Goal: Transaction & Acquisition: Purchase product/service

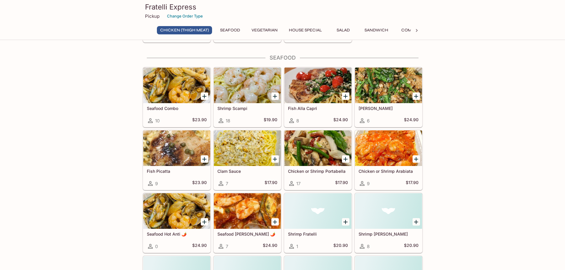
scroll to position [296, 0]
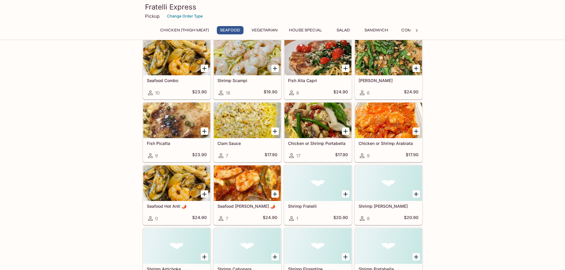
click at [245, 120] on div at bounding box center [247, 121] width 67 height 36
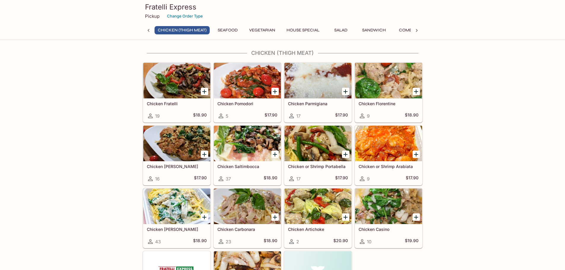
click at [163, 195] on div at bounding box center [176, 207] width 67 height 36
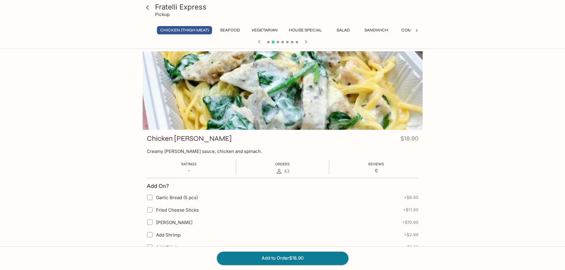
click at [148, 9] on icon at bounding box center [147, 7] width 10 height 10
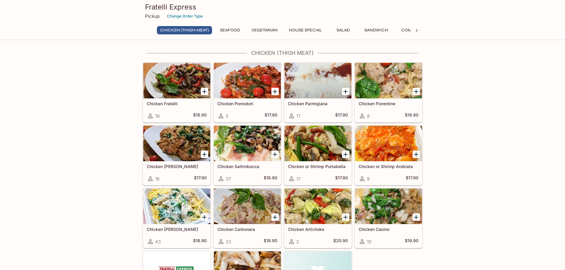
click at [312, 30] on button "House Special" at bounding box center [304, 30] width 39 height 8
click at [246, 138] on div at bounding box center [247, 144] width 67 height 36
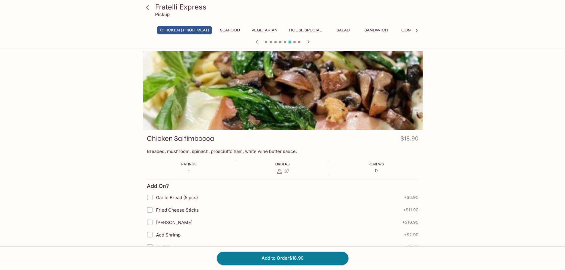
click at [295, 109] on div at bounding box center [283, 90] width 280 height 79
click at [80, 72] on div "Fratelli Express Pickup Chicken (Thigh Meat) Seafood Vegetarian House Special S…" at bounding box center [282, 186] width 565 height 270
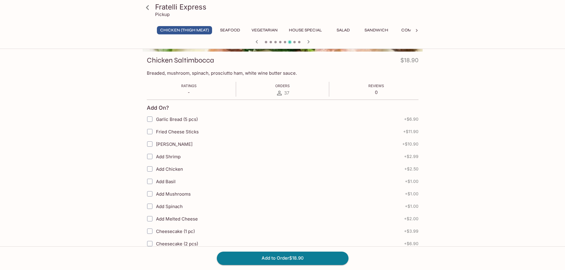
scroll to position [59, 0]
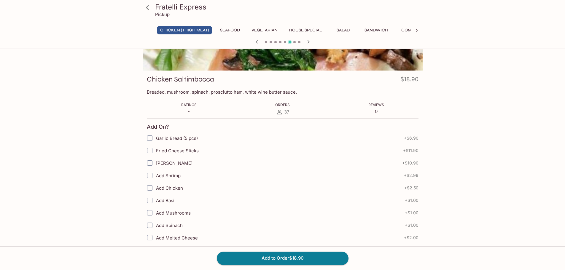
click at [151, 138] on input "Garlic Bread (5 pcs)" at bounding box center [150, 138] width 12 height 12
checkbox input "true"
click at [265, 255] on button "Add to Order $25.80" at bounding box center [283, 258] width 132 height 13
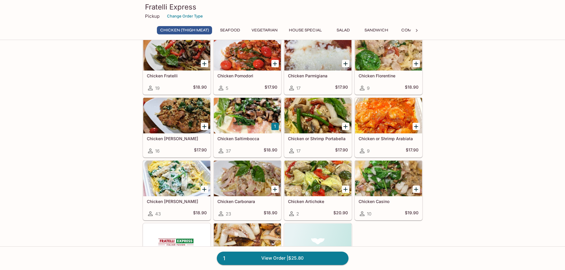
scroll to position [30, 0]
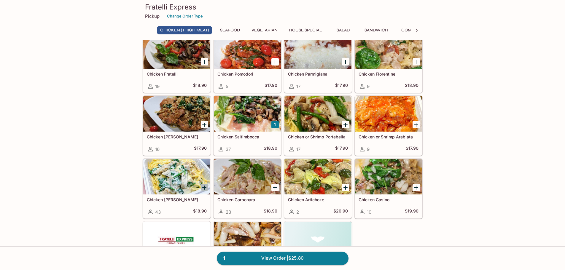
click at [204, 189] on icon "Add Chicken Alfredo" at bounding box center [204, 188] width 4 height 4
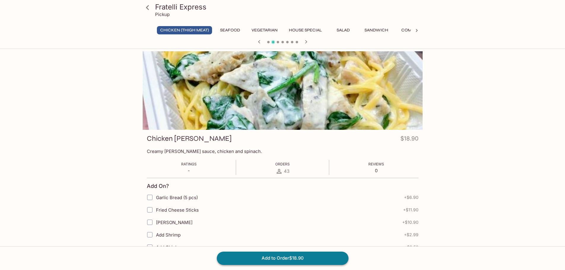
click at [303, 257] on button "Add to Order $18.90" at bounding box center [283, 258] width 132 height 13
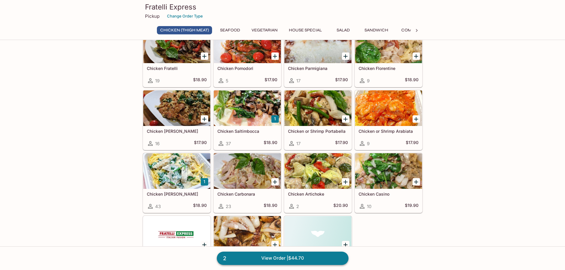
scroll to position [148, 0]
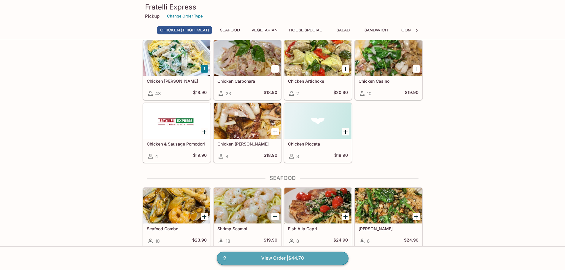
click at [302, 258] on link "2 View Order | $44.70" at bounding box center [283, 258] width 132 height 13
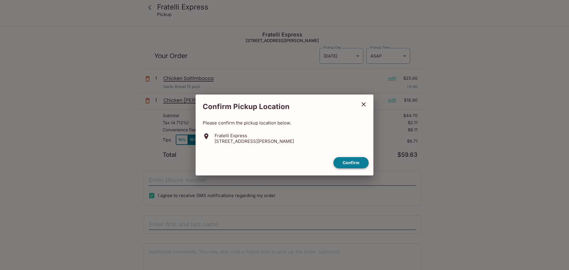
click at [341, 161] on button "Confirm" at bounding box center [350, 163] width 35 height 12
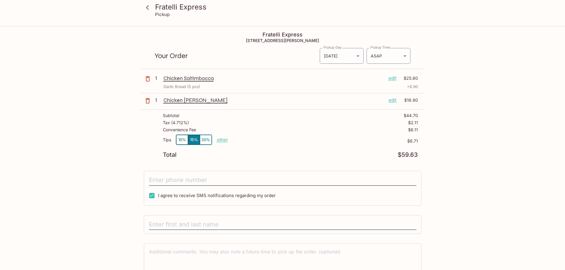
click at [194, 139] on button "15%" at bounding box center [194, 140] width 12 height 10
click at [217, 140] on p "other" at bounding box center [222, 140] width 11 height 6
drag, startPoint x: 257, startPoint y: 142, endPoint x: 292, endPoint y: 147, distance: 35.6
click at [292, 146] on div "Tips 10% 15% 20% Done 6.71 $6.71" at bounding box center [290, 143] width 255 height 17
type input "0.00"
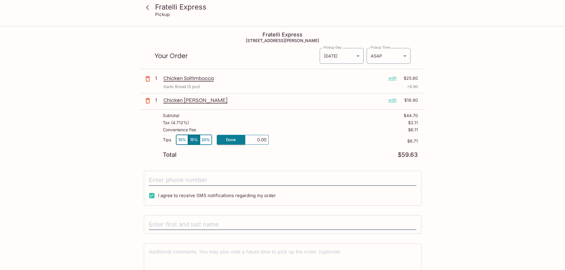
click at [285, 149] on div "Tips 10% 15% 20% Done 0.00 $6.71" at bounding box center [290, 143] width 255 height 17
click at [456, 164] on div "Fratelli Express Pickup Fratelli Express [STREET_ADDRESS][PERSON_NAME] Your Ord…" at bounding box center [282, 163] width 379 height 272
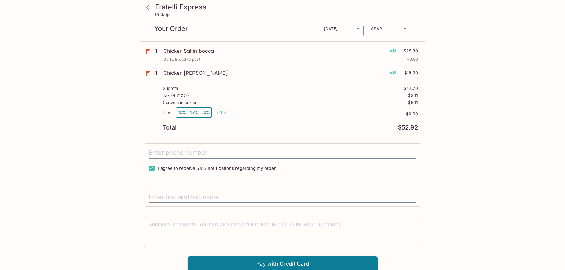
scroll to position [28, 0]
click at [149, 8] on icon at bounding box center [147, 7] width 10 height 10
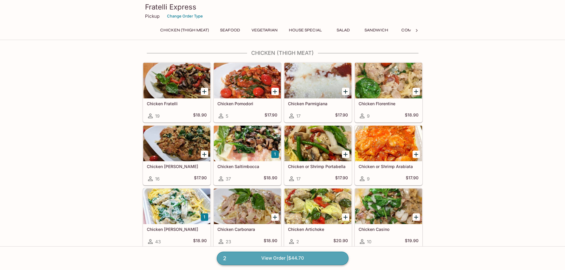
click at [308, 256] on link "2 View Order | $44.70" at bounding box center [283, 258] width 132 height 13
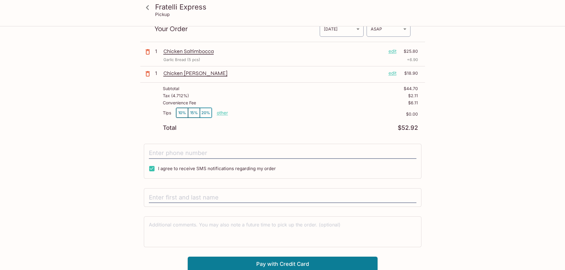
scroll to position [28, 0]
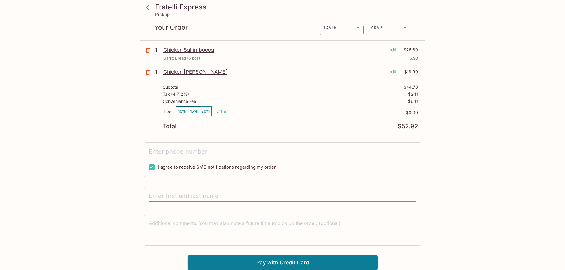
click at [133, 208] on div "Fratelli Express Pickup Fratelli Express [STREET_ADDRESS][PERSON_NAME] Your Ord…" at bounding box center [282, 134] width 379 height 272
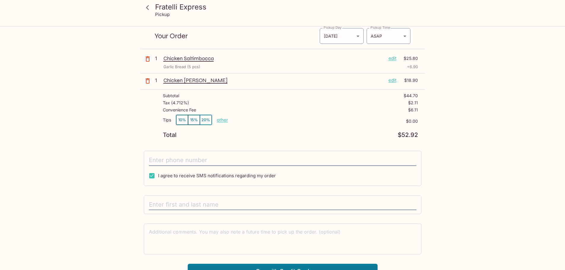
scroll to position [0, 0]
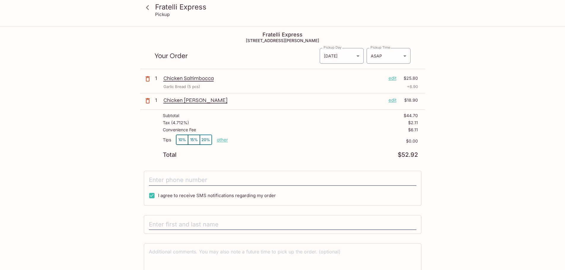
click at [150, 9] on icon at bounding box center [147, 7] width 10 height 10
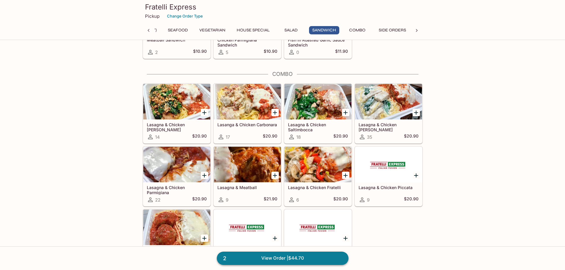
scroll to position [804, 0]
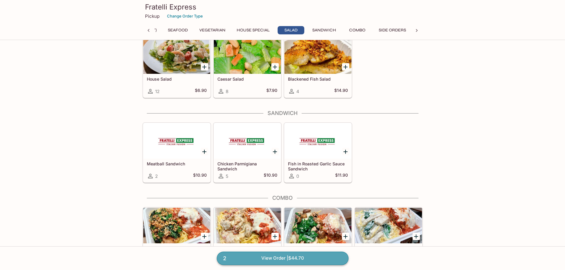
click at [301, 260] on link "2 View Order | $44.70" at bounding box center [283, 258] width 132 height 13
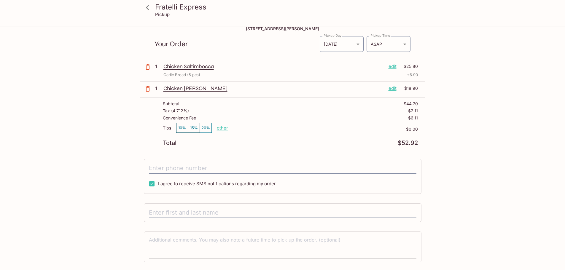
scroll to position [28, 0]
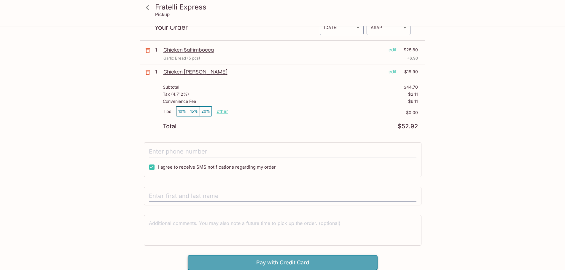
click at [286, 260] on button "Pay with Credit Card" at bounding box center [283, 262] width 190 height 15
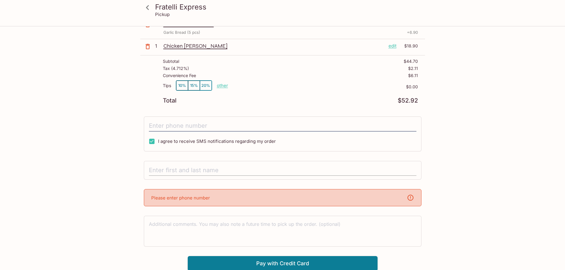
scroll to position [55, 0]
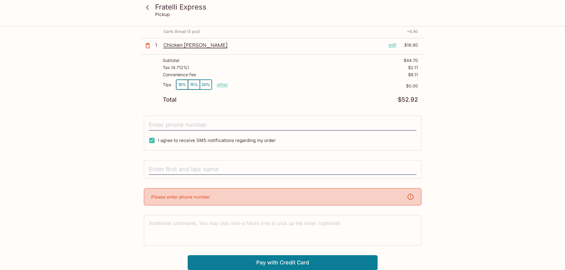
click at [213, 132] on div "I agree to receive SMS notifications regarding my order" at bounding box center [282, 133] width 277 height 35
click at [214, 121] on input "tel" at bounding box center [282, 124] width 267 height 11
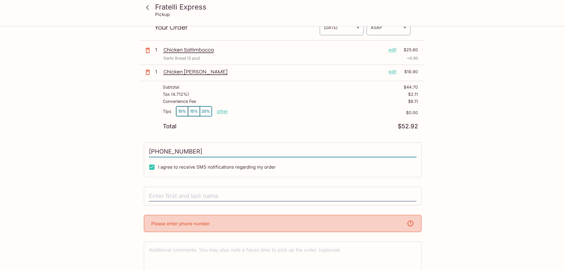
type input "8084451046"
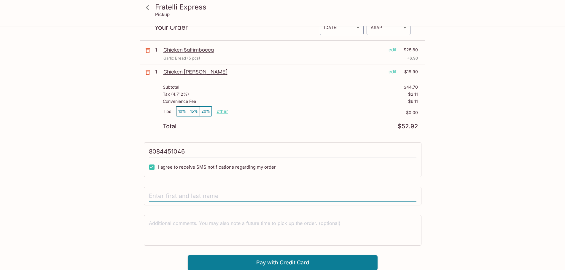
click at [204, 195] on input "text" at bounding box center [282, 196] width 267 height 11
click at [206, 193] on input "text" at bounding box center [282, 196] width 267 height 11
type input "[PERSON_NAME]"
click at [264, 265] on button "Pay with Credit Card" at bounding box center [283, 262] width 190 height 15
type input "[PHONE_NUMBER]"
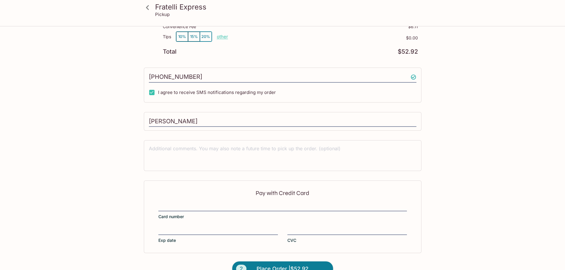
scroll to position [117, 0]
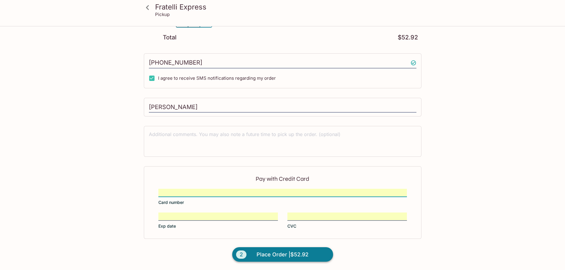
click at [308, 254] on span "Place Order | $52.92" at bounding box center [282, 254] width 52 height 9
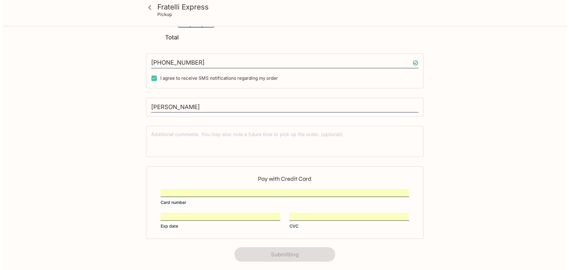
scroll to position [0, 0]
